Goal: Navigation & Orientation: Understand site structure

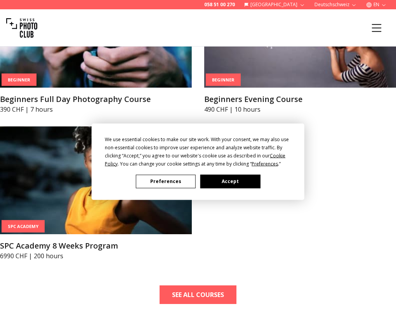
click at [302, 25] on div "We use essential cookies to make our site work. With your consent, we may also …" at bounding box center [198, 161] width 396 height 323
click at [232, 182] on button "Accept" at bounding box center [230, 181] width 60 height 14
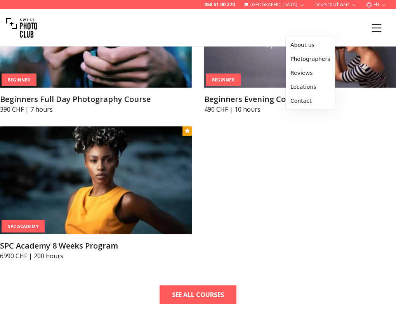
click at [0, 0] on link "Meet Us" at bounding box center [0, 0] width 0 height 0
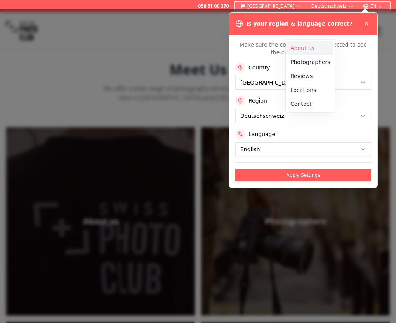
click at [297, 50] on link "About us" at bounding box center [310, 48] width 46 height 14
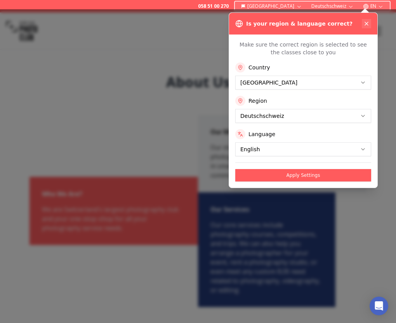
click at [366, 21] on icon at bounding box center [366, 24] width 6 height 6
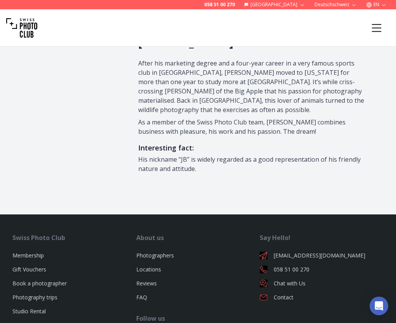
scroll to position [965, 0]
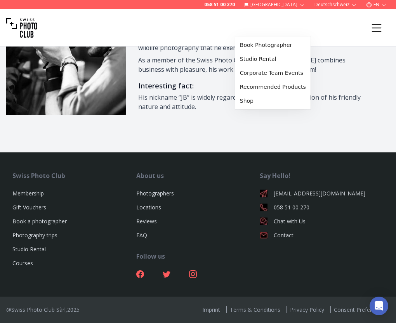
click at [0, 0] on link "Photo Services" at bounding box center [0, 0] width 0 height 0
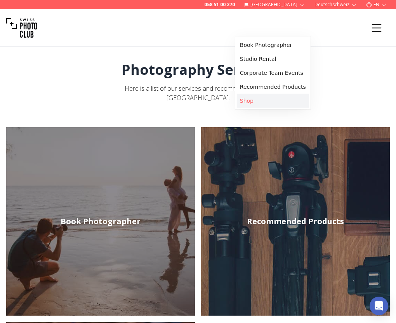
click at [265, 97] on link "Shop" at bounding box center [273, 101] width 72 height 14
